Goal: Information Seeking & Learning: Check status

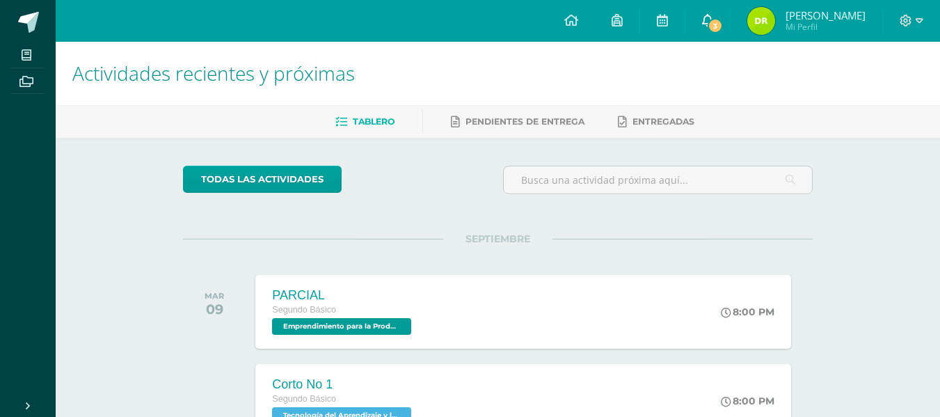
click at [721, 13] on link "3" at bounding box center [707, 21] width 45 height 42
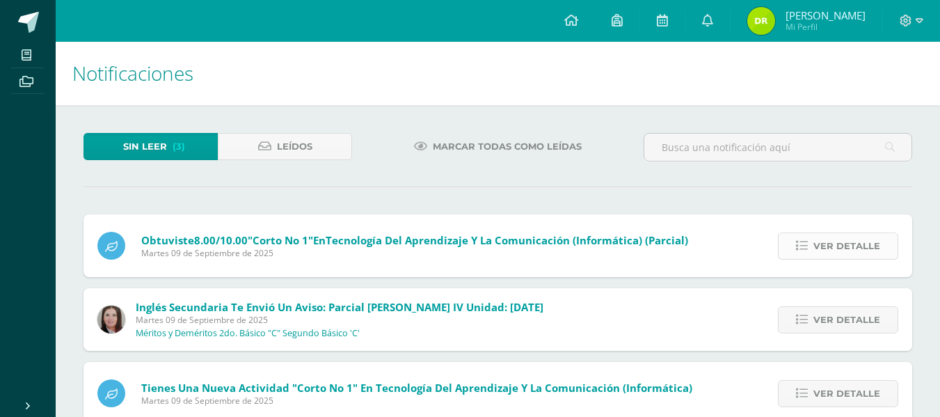
click at [815, 250] on span "Ver detalle" at bounding box center [846, 246] width 67 height 26
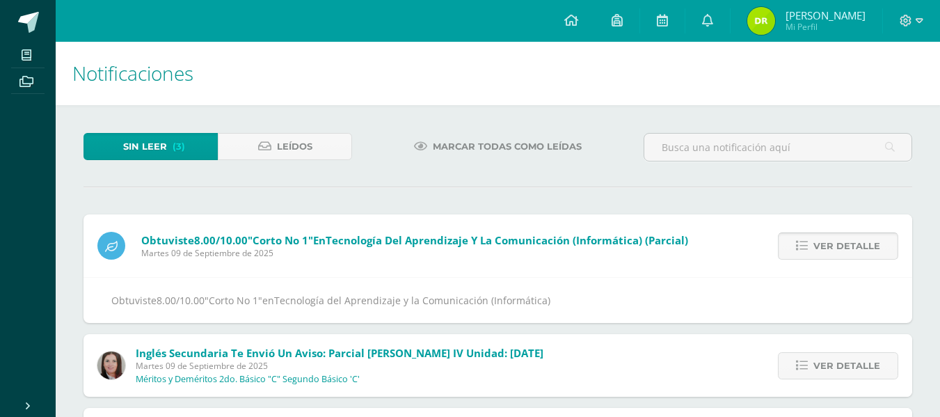
click at [815, 250] on span "Ver detalle" at bounding box center [846, 246] width 67 height 26
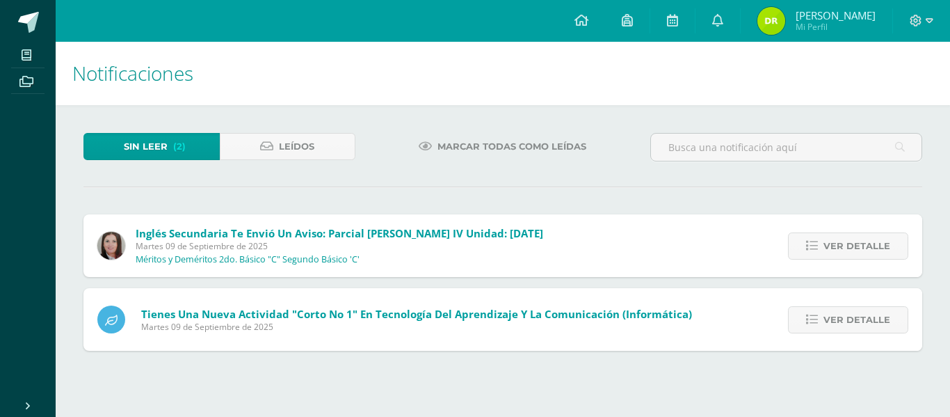
click at [815, 250] on icon at bounding box center [812, 246] width 12 height 12
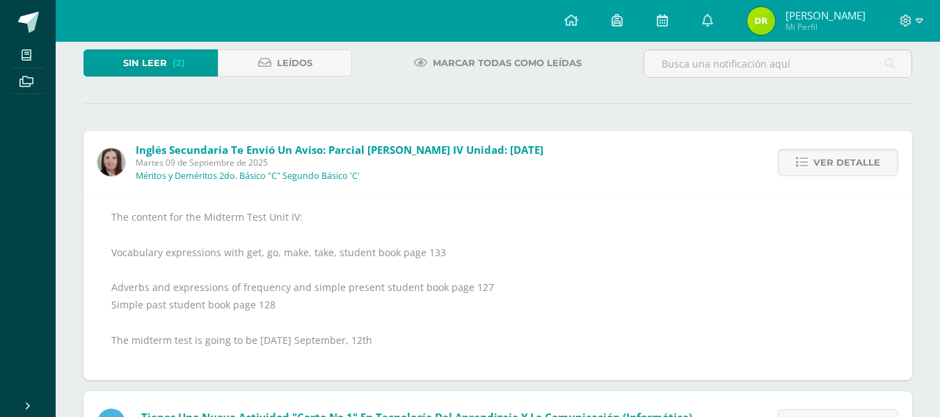
scroll to position [84, 0]
click at [813, 162] on link "Ver detalle" at bounding box center [838, 161] width 120 height 27
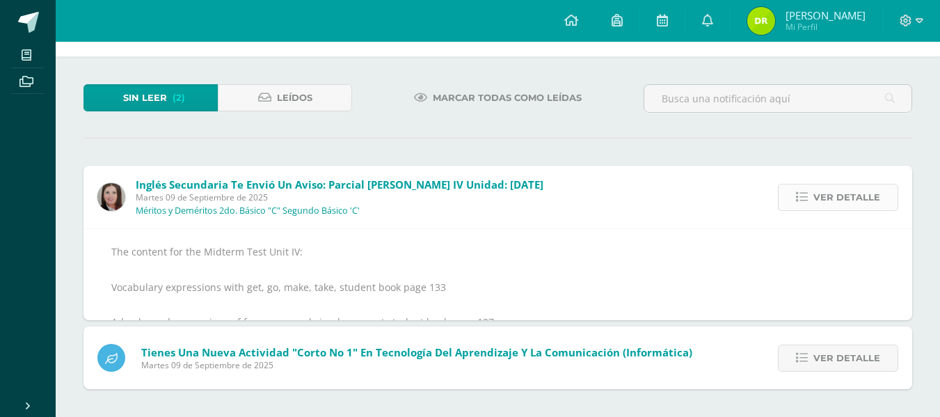
scroll to position [0, 0]
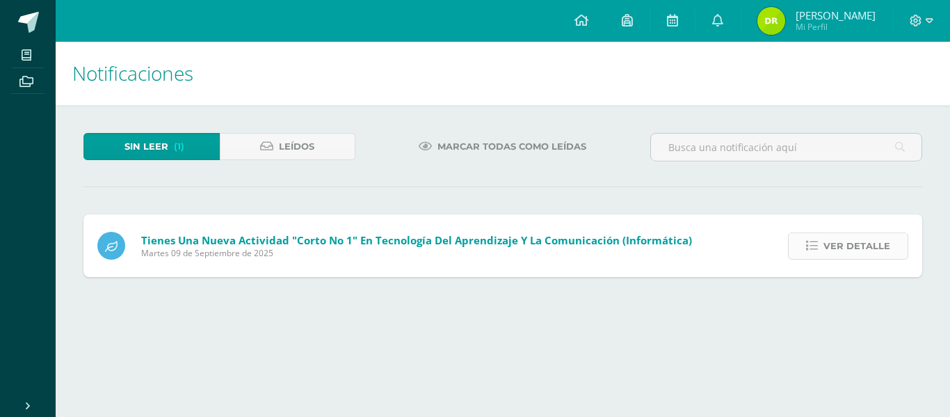
click at [843, 233] on span "Ver detalle" at bounding box center [857, 246] width 67 height 26
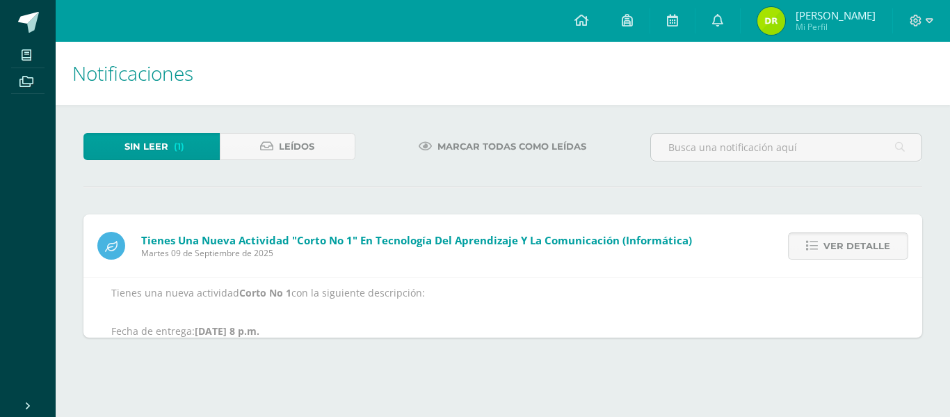
click at [843, 233] on span "Ver detalle" at bounding box center [857, 246] width 67 height 26
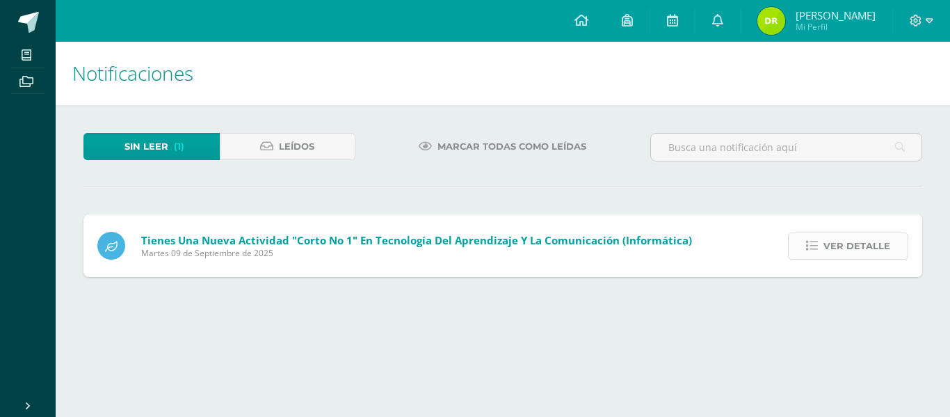
click at [843, 232] on div "Sin leer (1) Leídos Marcar todas como leídas Tienes una nueva actividad "Corto …" at bounding box center [503, 205] width 895 height 200
